Goal: Book appointment/travel/reservation

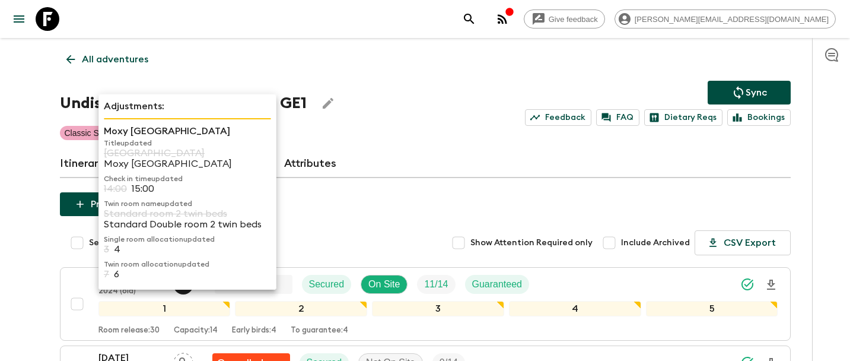
scroll to position [692, 0]
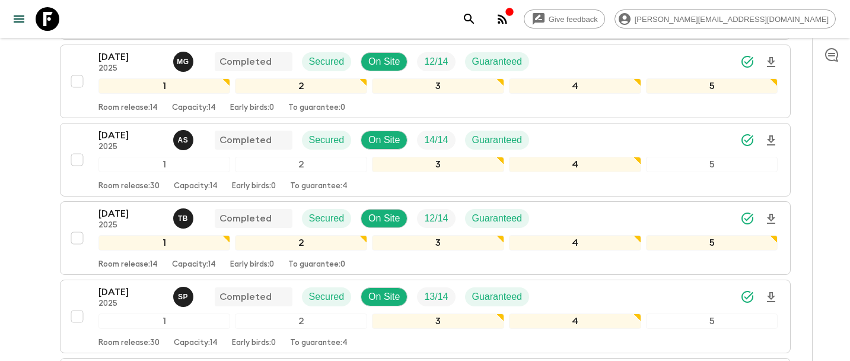
click at [44, 16] on icon at bounding box center [48, 19] width 24 height 24
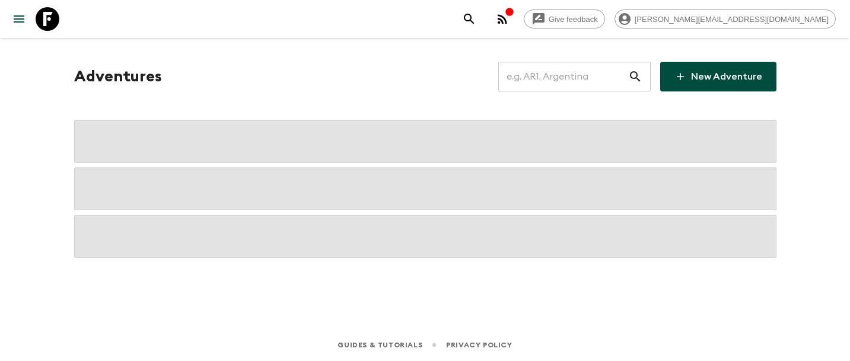
click at [559, 72] on input "text" at bounding box center [563, 76] width 130 height 33
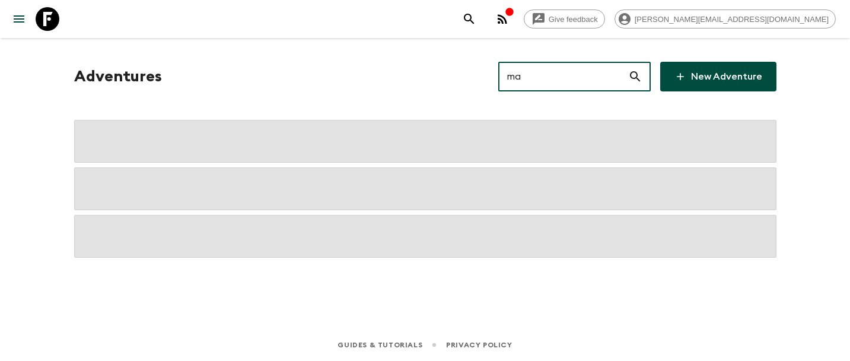
type input "ma4"
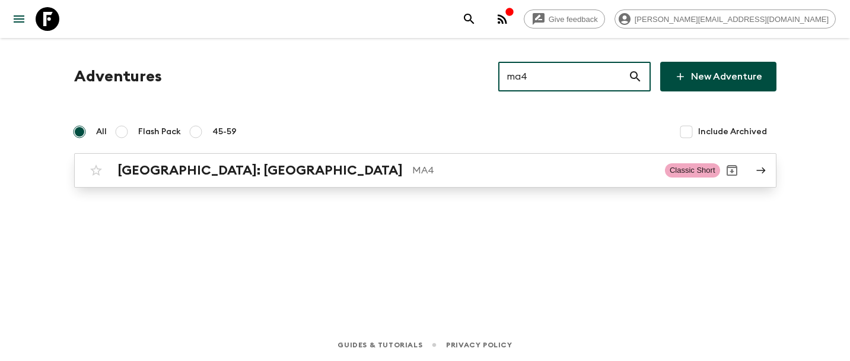
click at [222, 170] on h2 "[GEOGRAPHIC_DATA]: [GEOGRAPHIC_DATA]" at bounding box center [259, 170] width 285 height 15
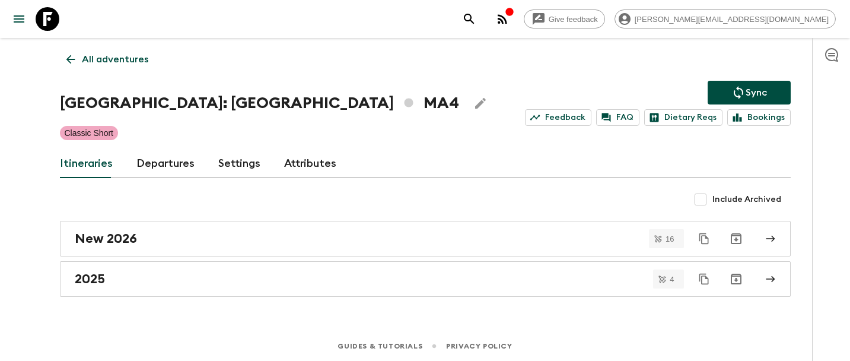
click at [167, 165] on link "Departures" at bounding box center [165, 163] width 58 height 28
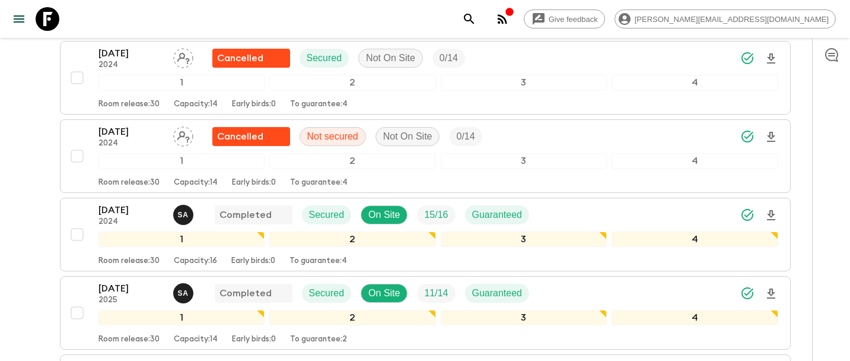
scroll to position [907, 0]
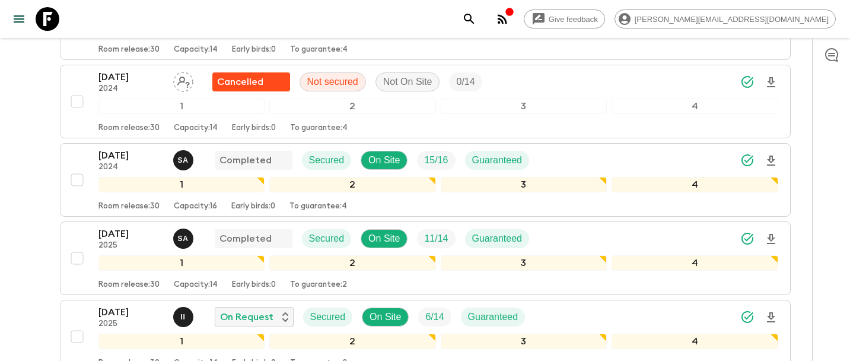
click at [50, 16] on icon at bounding box center [48, 19] width 24 height 24
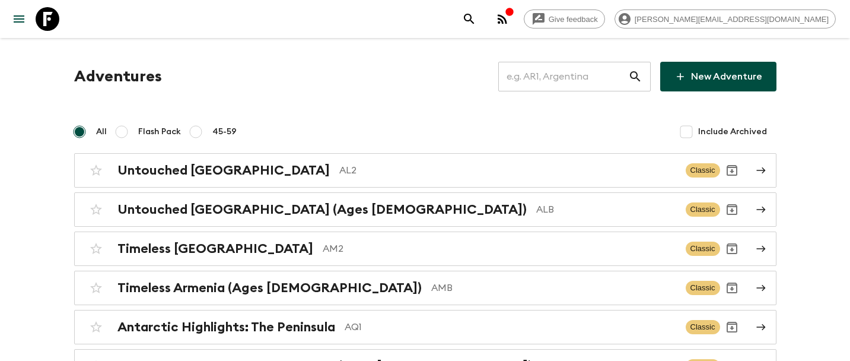
click at [577, 85] on input "text" at bounding box center [563, 76] width 130 height 33
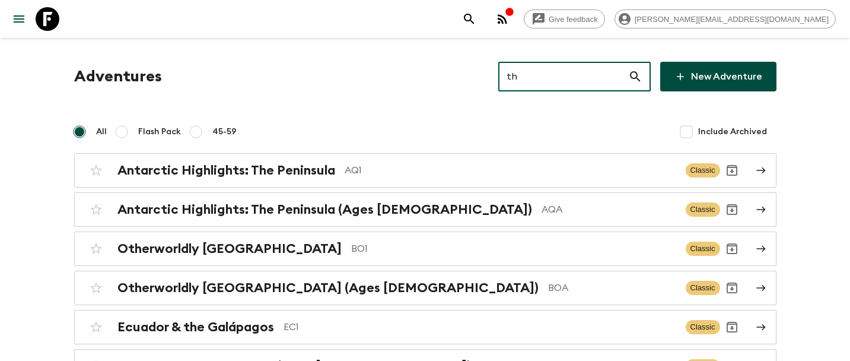
type input "th2"
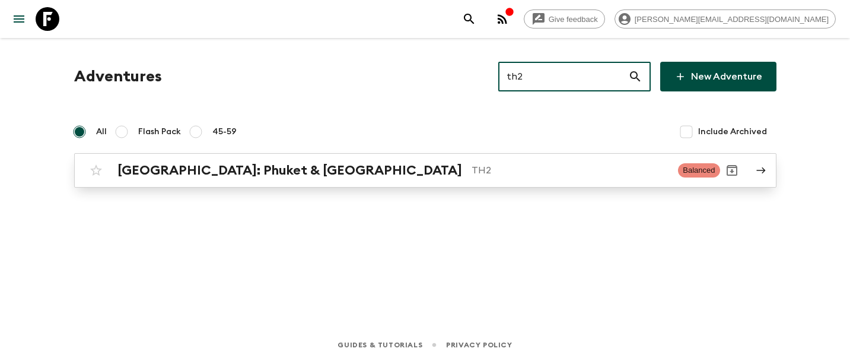
click at [272, 169] on h2 "[GEOGRAPHIC_DATA]: Phuket & [GEOGRAPHIC_DATA]" at bounding box center [289, 170] width 345 height 15
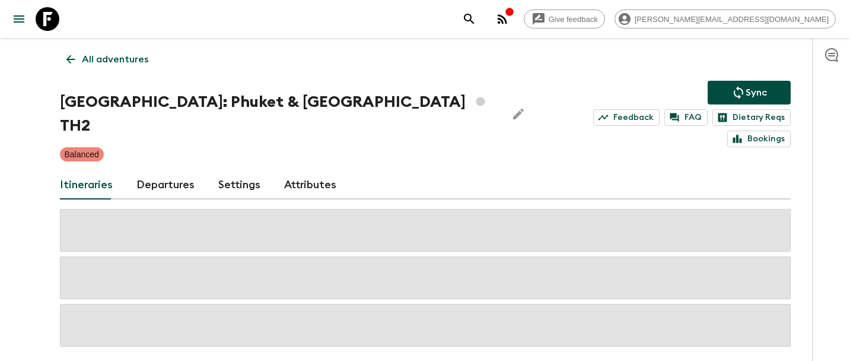
click at [178, 171] on link "Departures" at bounding box center [165, 185] width 58 height 28
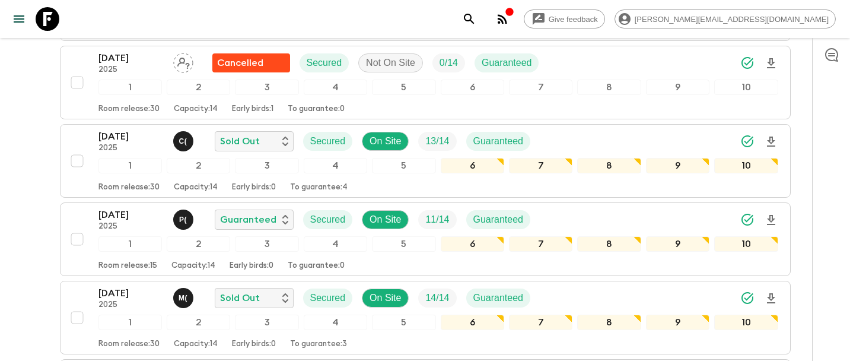
scroll to position [711, 0]
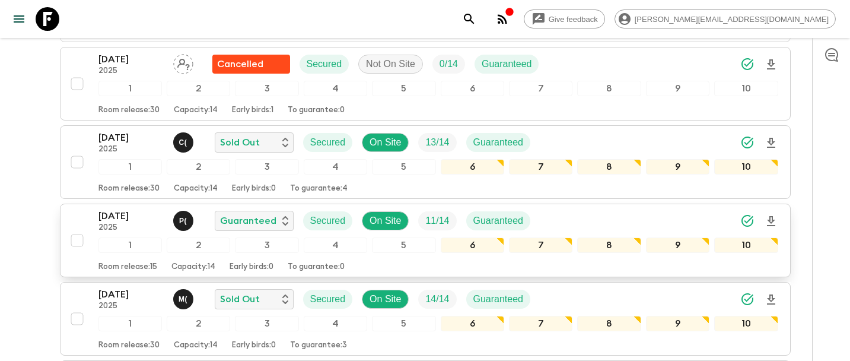
click at [125, 209] on p "[DATE]" at bounding box center [130, 216] width 65 height 14
